Goal: Find specific page/section: Find specific page/section

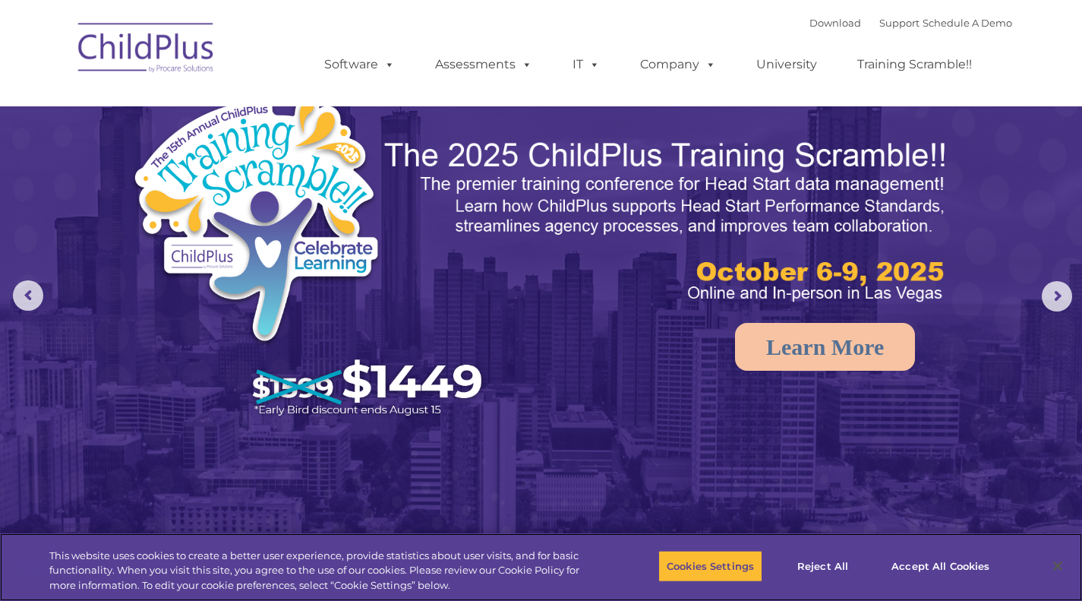
select select "MEDIUM"
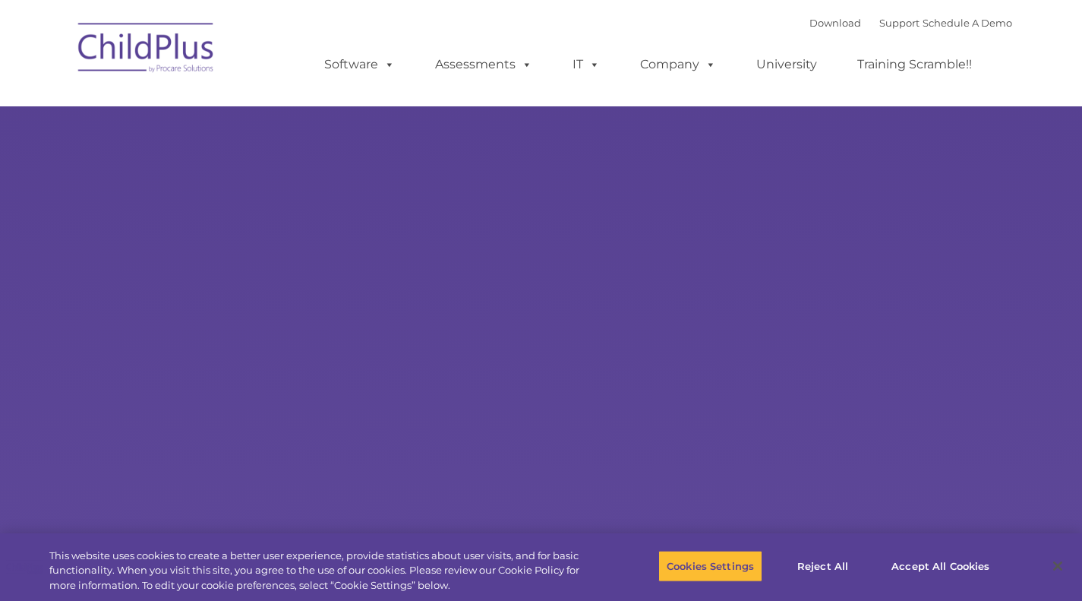
type input ""
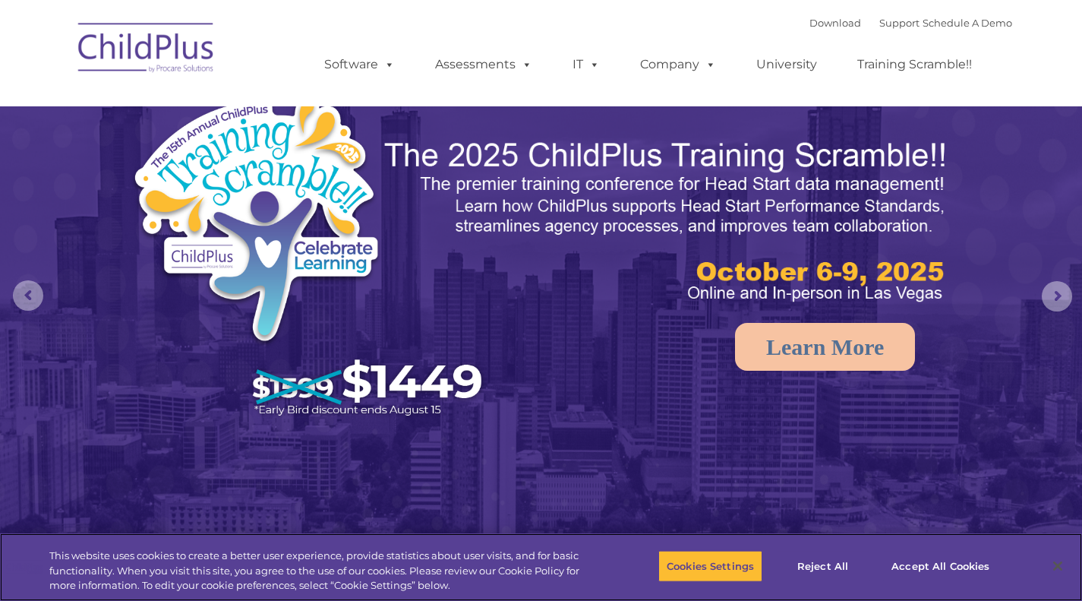
select select "MEDIUM"
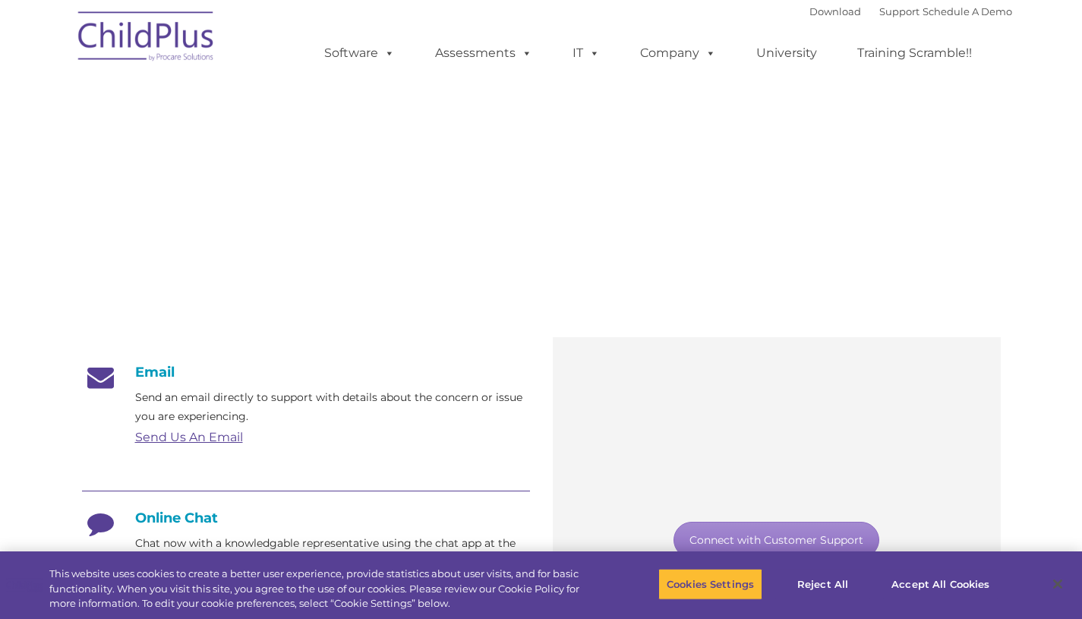
type input ""
